Goal: Navigation & Orientation: Find specific page/section

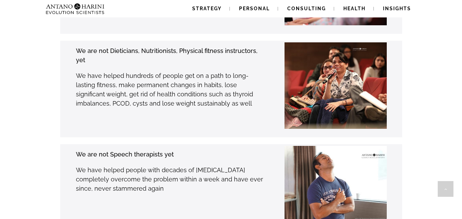
scroll to position [1358, 0]
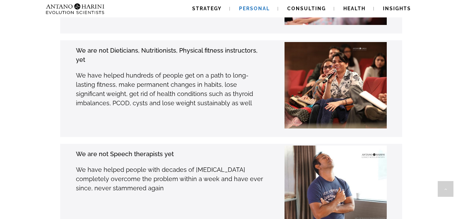
click at [263, 10] on span "Personal" at bounding box center [254, 8] width 31 height 5
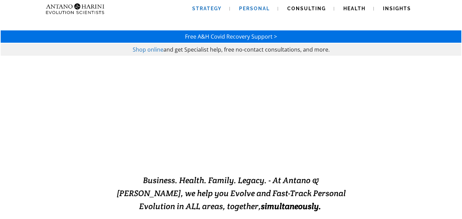
click at [205, 7] on span "Strategy" at bounding box center [206, 8] width 29 height 5
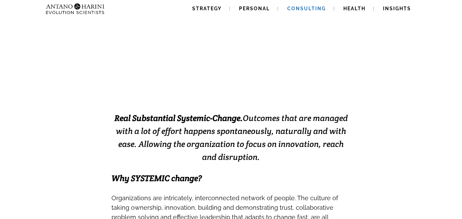
scroll to position [95, 0]
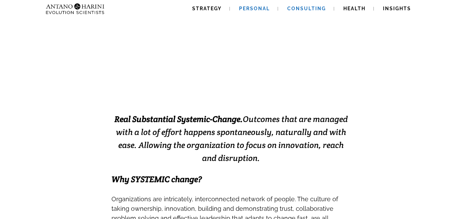
click at [261, 5] on link "Personal" at bounding box center [254, 8] width 47 height 17
